Goal: Task Accomplishment & Management: Complete application form

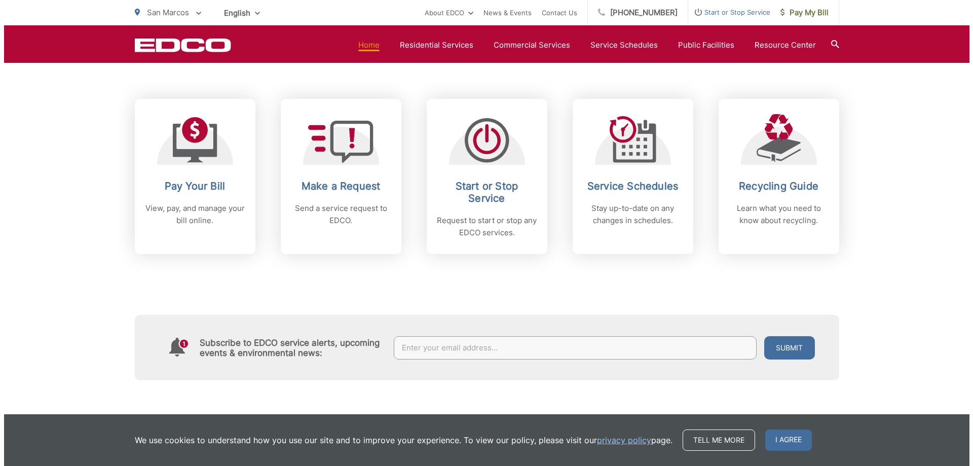
scroll to position [405, 0]
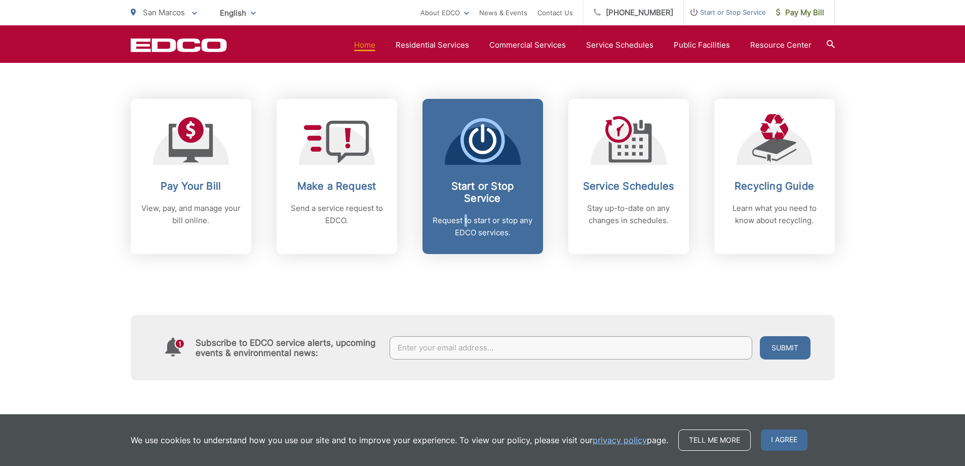
click at [467, 219] on p "Request to start or stop any EDCO services." at bounding box center [483, 226] width 100 height 24
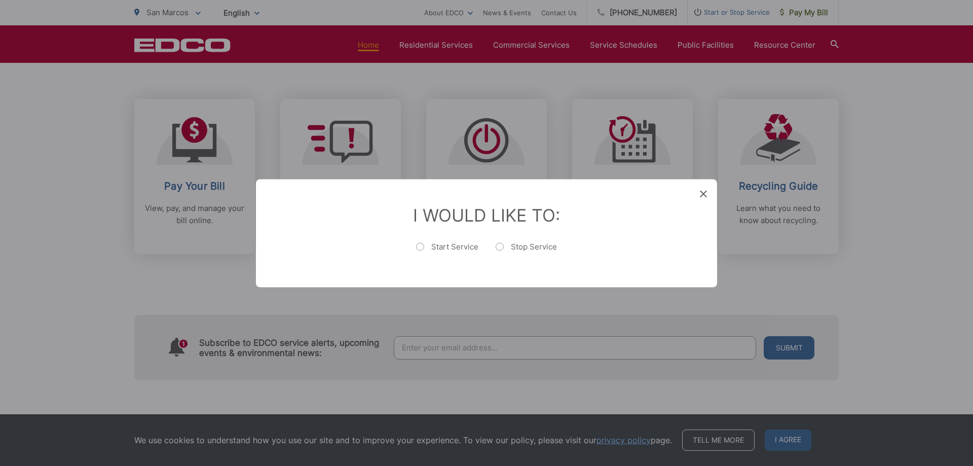
click at [420, 247] on label "Start Service" at bounding box center [447, 251] width 62 height 20
radio input "true"
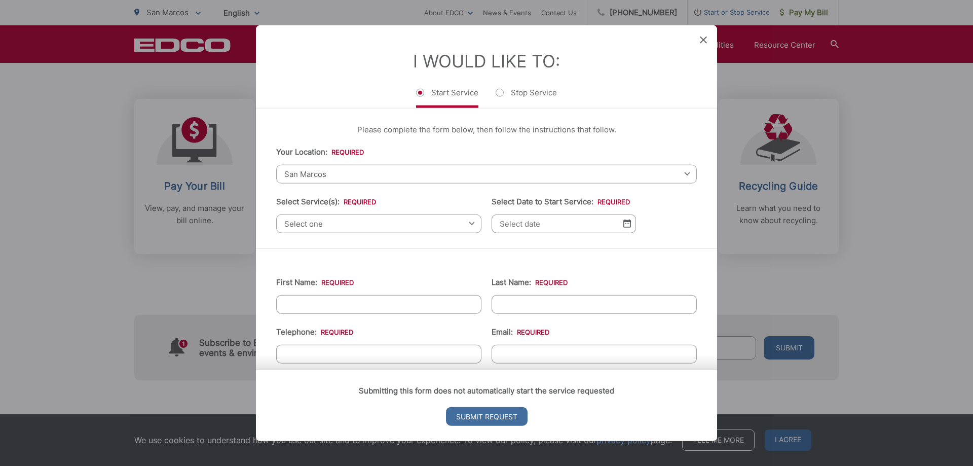
click at [316, 224] on span "Select one" at bounding box center [378, 223] width 205 height 19
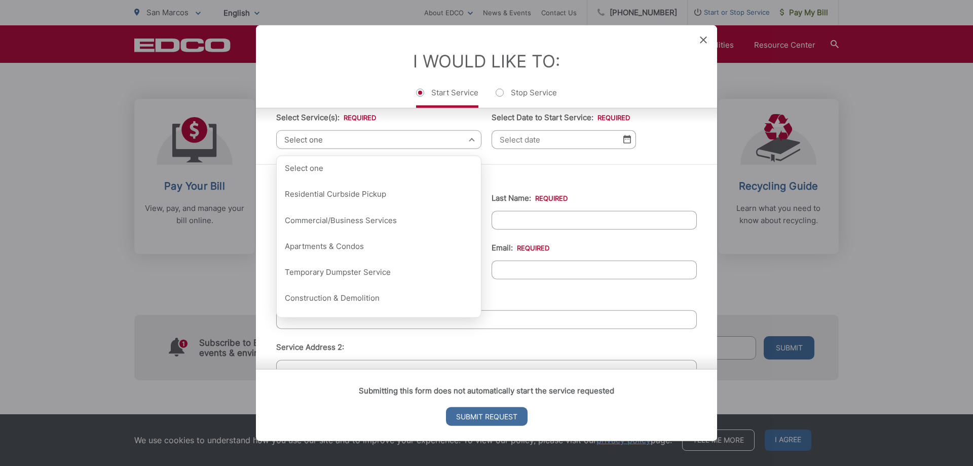
scroll to position [101, 0]
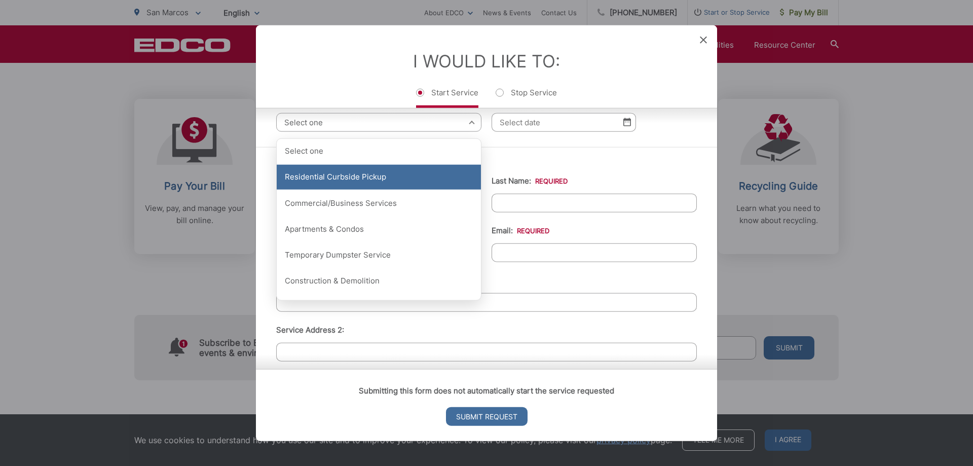
click at [329, 182] on div "Residential Curbside Pickup" at bounding box center [379, 176] width 204 height 25
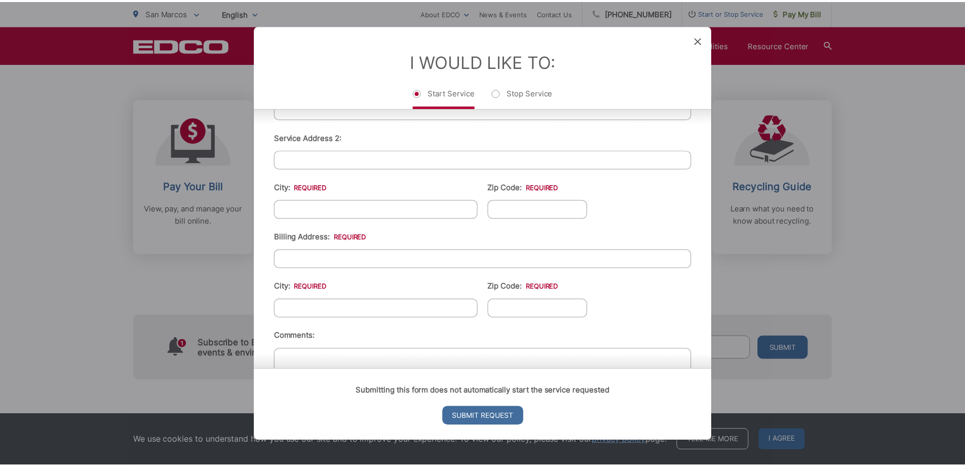
scroll to position [353, 0]
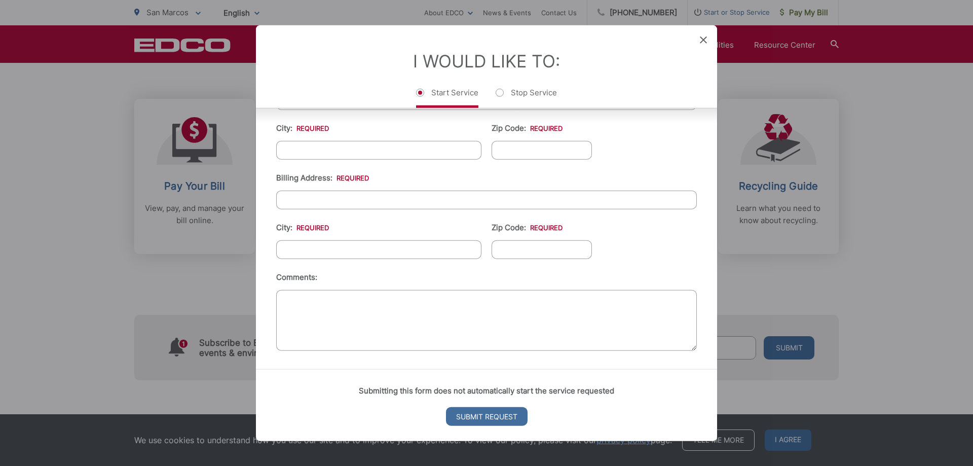
click at [700, 39] on icon at bounding box center [703, 39] width 7 height 7
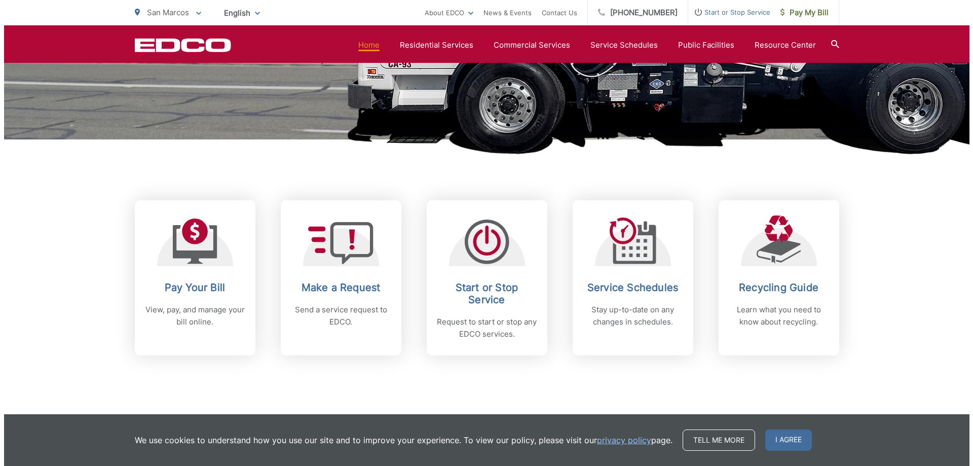
scroll to position [456, 0]
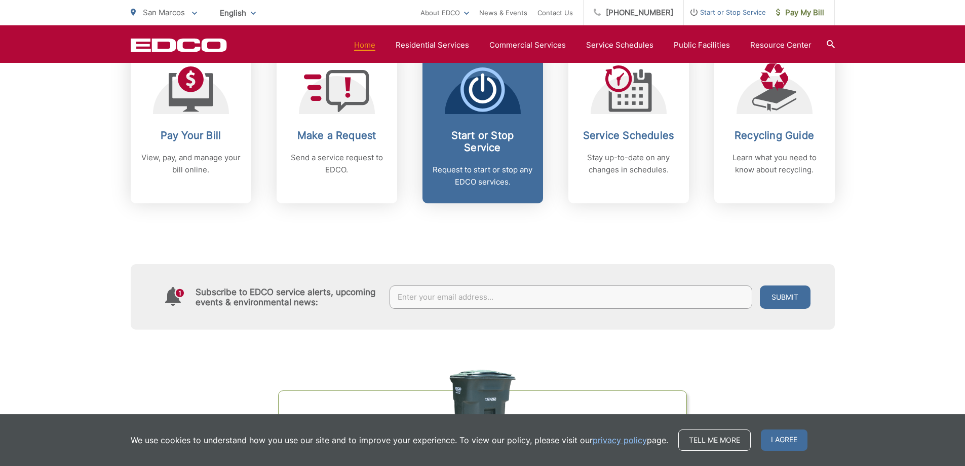
click at [481, 108] on icon at bounding box center [483, 89] width 45 height 45
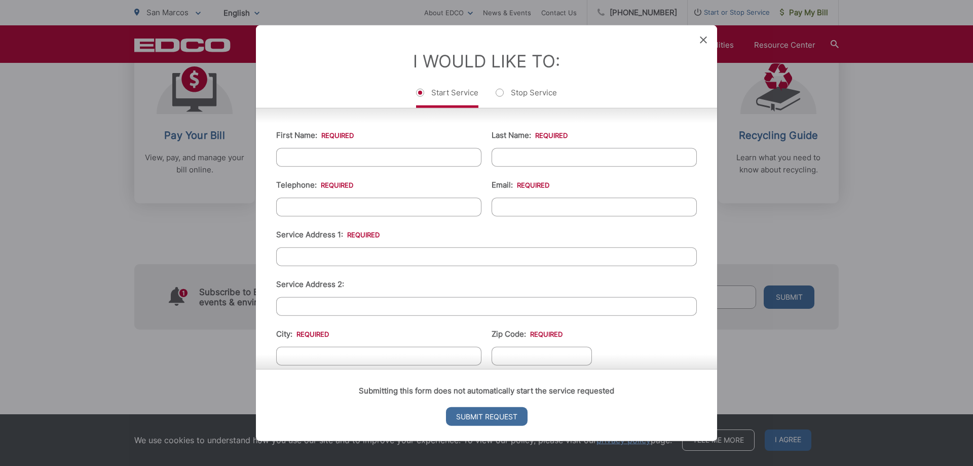
scroll to position [49, 0]
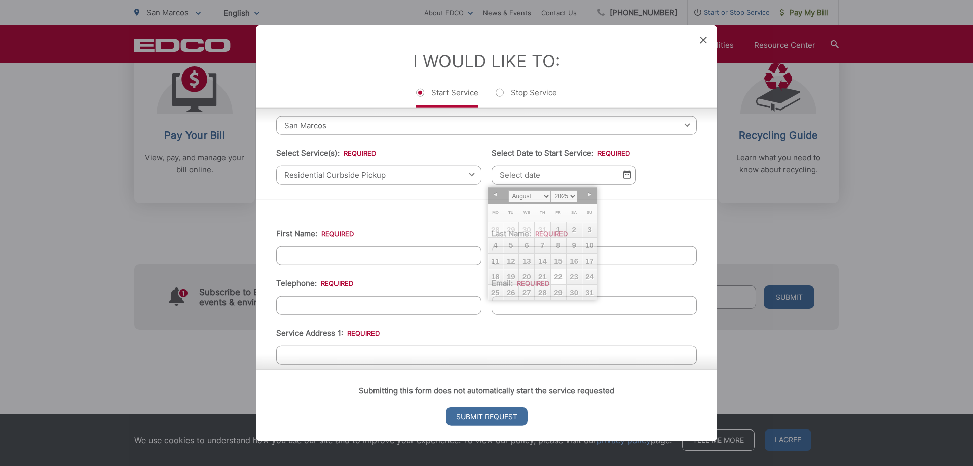
click at [514, 178] on input "Select Date to Start Service: *" at bounding box center [563, 174] width 144 height 19
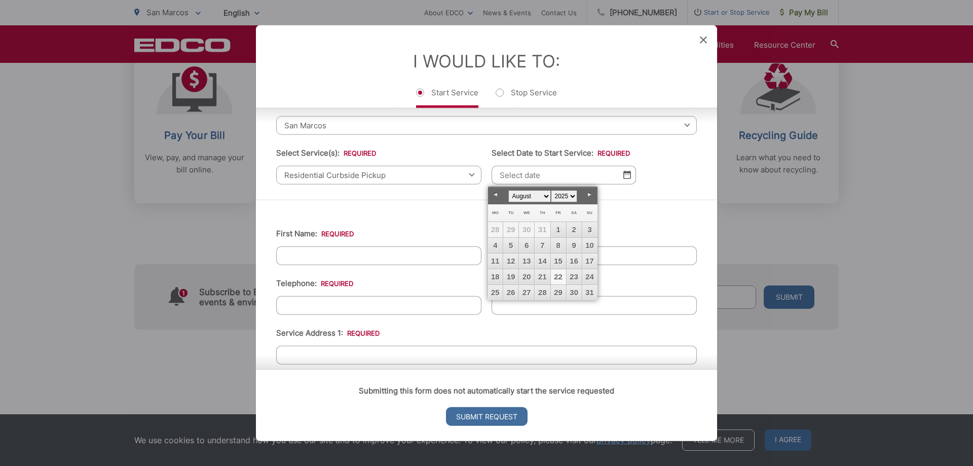
click at [557, 278] on link "22" at bounding box center [558, 276] width 15 height 15
type input "[DATE]"
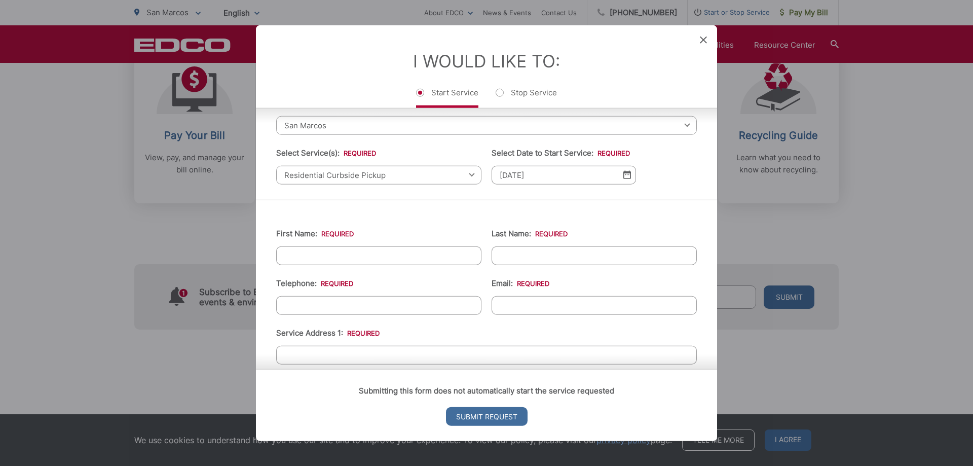
click at [398, 256] on input "First Name: *" at bounding box center [378, 255] width 205 height 19
type input "[PERSON_NAME]"
type input "8175289237"
type input "[EMAIL_ADDRESS][DOMAIN_NAME]"
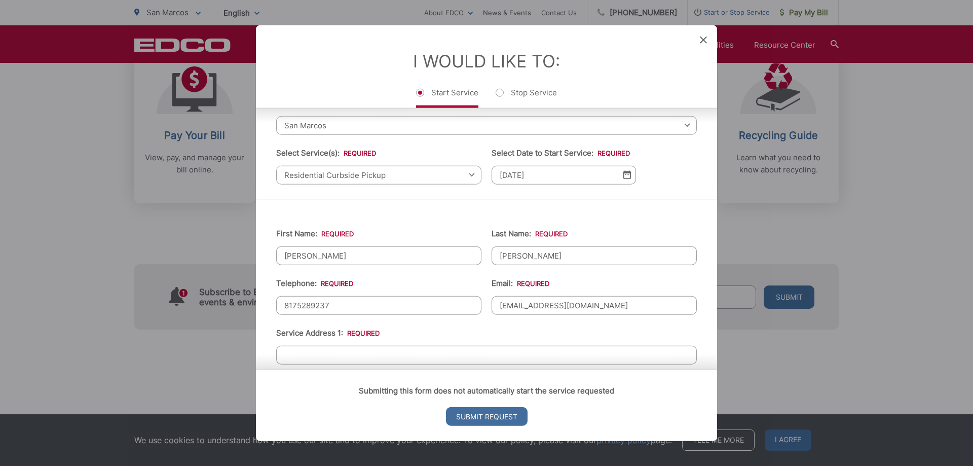
type input "[STREET_ADDRESS]"
type input "san marcos"
type input "78666"
type input "[PHONE_NUMBER]"
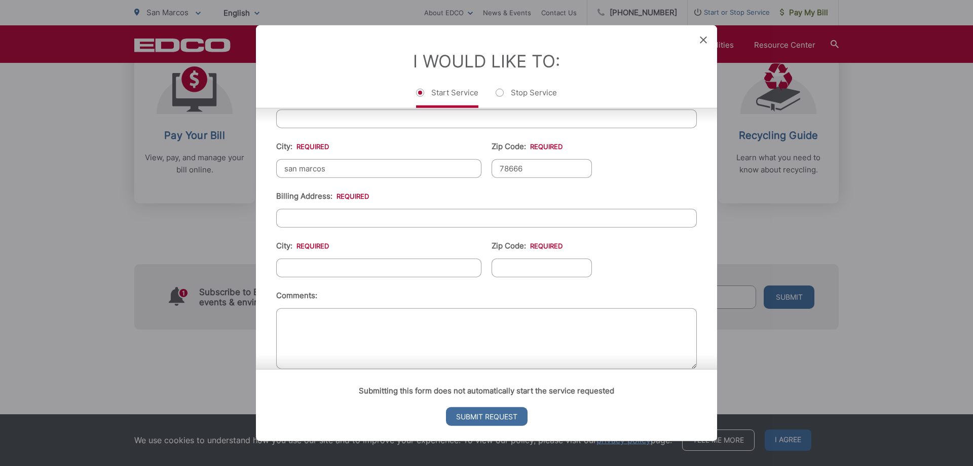
scroll to position [353, 0]
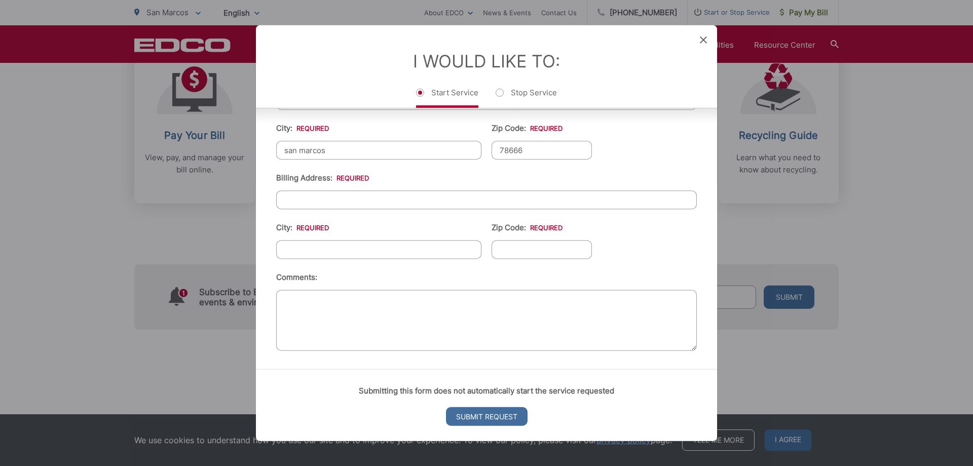
click at [312, 204] on input "Billing Address: *" at bounding box center [486, 199] width 421 height 19
type input "[STREET_ADDRESS]"
type input "San Marcos"
type input "78666"
click at [313, 303] on textarea "Comments:" at bounding box center [486, 319] width 421 height 61
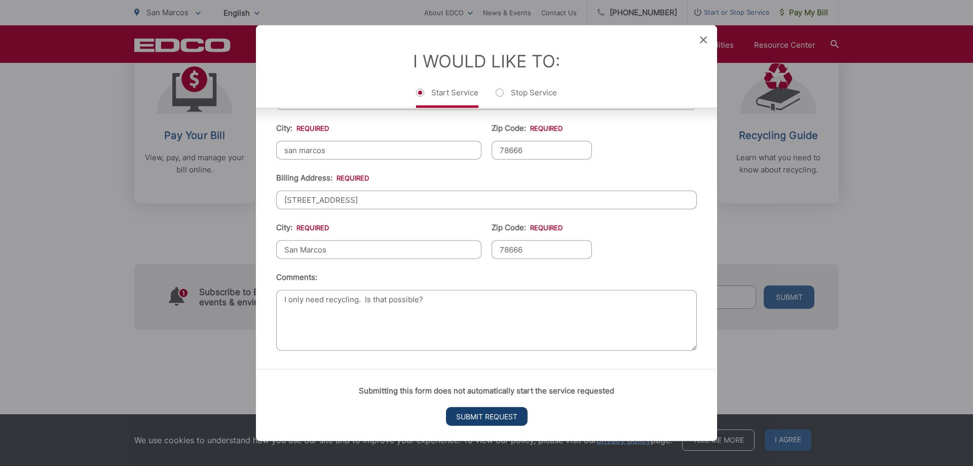
type textarea "I only need recycling. Is that possible?"
click at [485, 418] on input "Submit Request" at bounding box center [487, 416] width 82 height 19
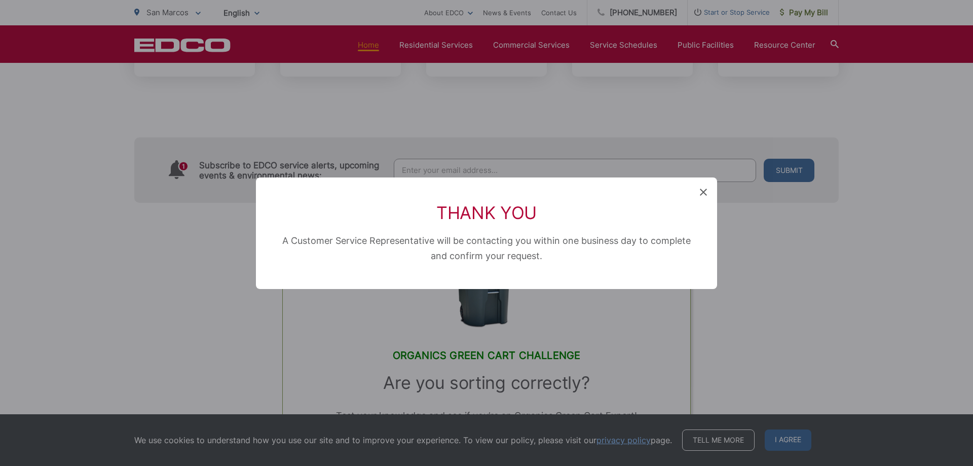
scroll to position [0, 0]
